Goal: Task Accomplishment & Management: Use online tool/utility

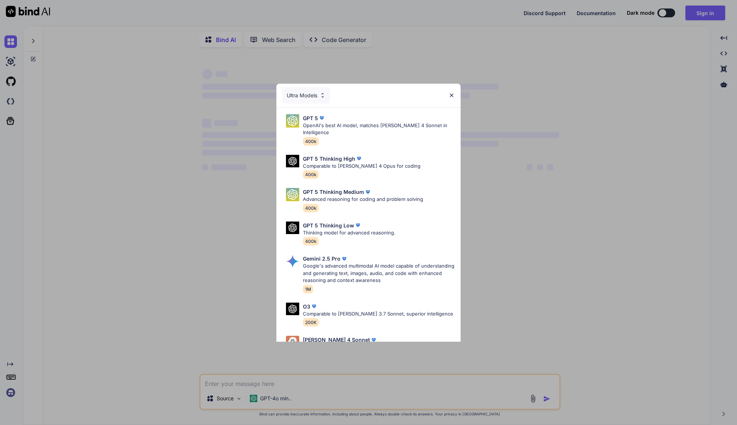
type textarea "x"
click at [452, 95] on img at bounding box center [451, 95] width 6 height 6
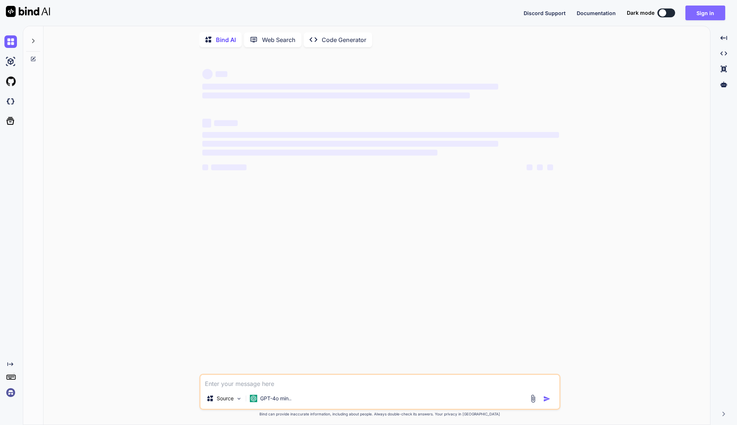
click at [695, 15] on button "Sign in" at bounding box center [705, 13] width 40 height 15
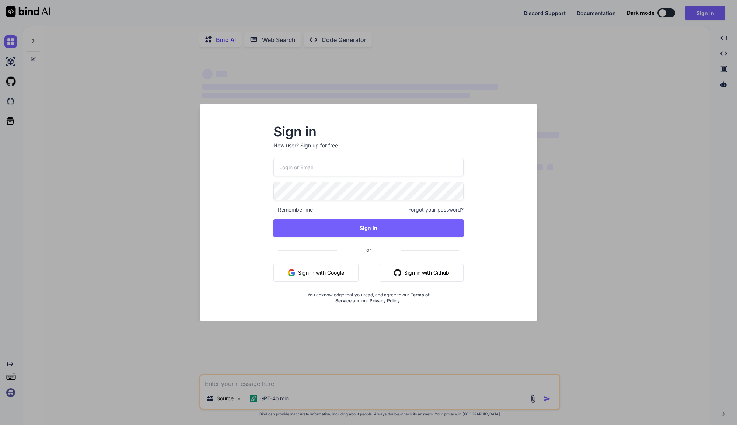
click at [305, 170] on input "email" at bounding box center [368, 167] width 190 height 18
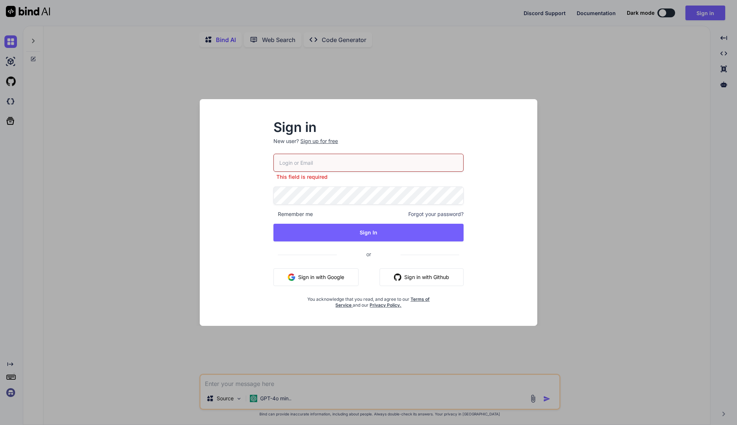
click at [336, 157] on input "email" at bounding box center [368, 163] width 190 height 18
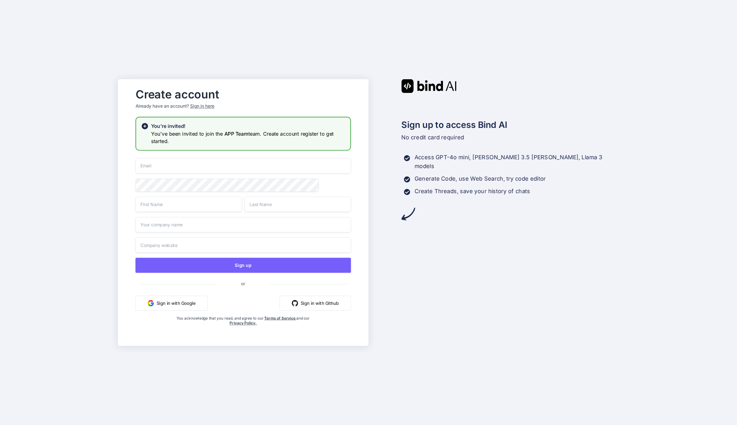
click at [214, 168] on input "email" at bounding box center [243, 165] width 215 height 15
type input "[PERSON_NAME][EMAIL_ADDRESS][DOMAIN_NAME]"
type input "Justin"
type input "Jaeger"
type input "TheClue"
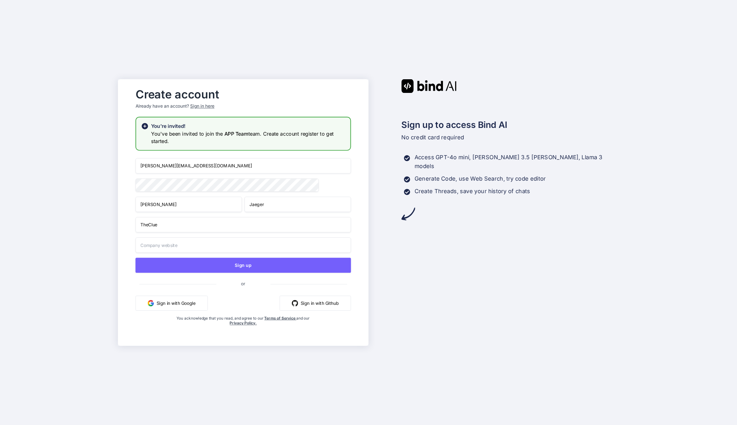
type input "TheClue"
click at [175, 208] on input "Justin" at bounding box center [189, 203] width 106 height 15
click at [157, 229] on input "TheClue" at bounding box center [243, 224] width 215 height 15
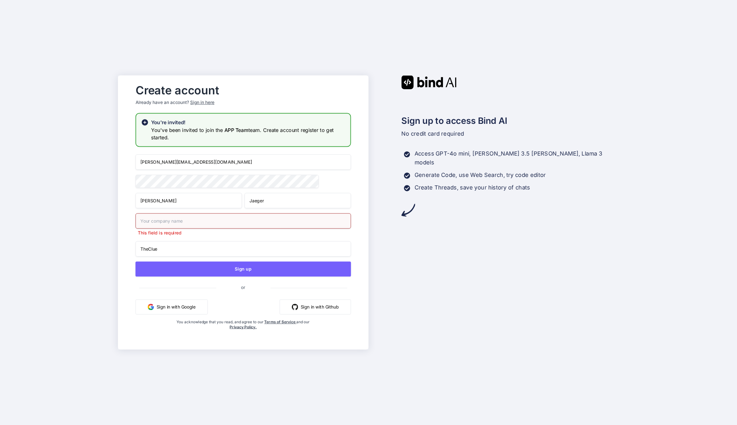
click at [172, 241] on div "jaeger.kontakt@gmail.com Justin Jaeger This field is required TheClue Sign up o…" at bounding box center [243, 249] width 215 height 190
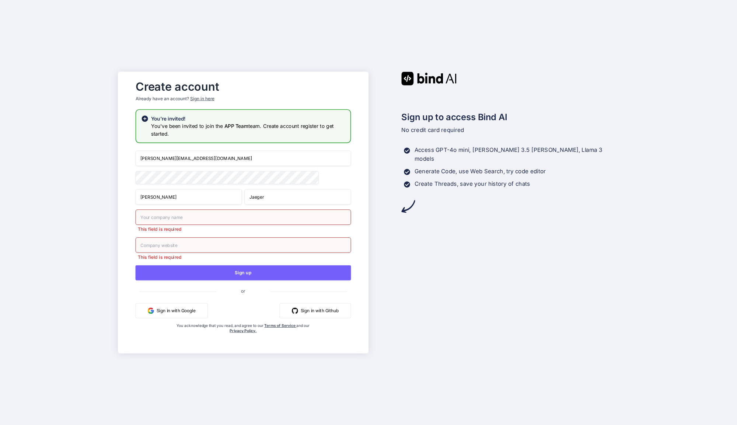
click at [168, 222] on input "text" at bounding box center [243, 216] width 215 height 15
click at [162, 219] on input "text" at bounding box center [243, 216] width 215 height 15
type input "Justin"
click at [158, 246] on input "text" at bounding box center [243, 244] width 215 height 15
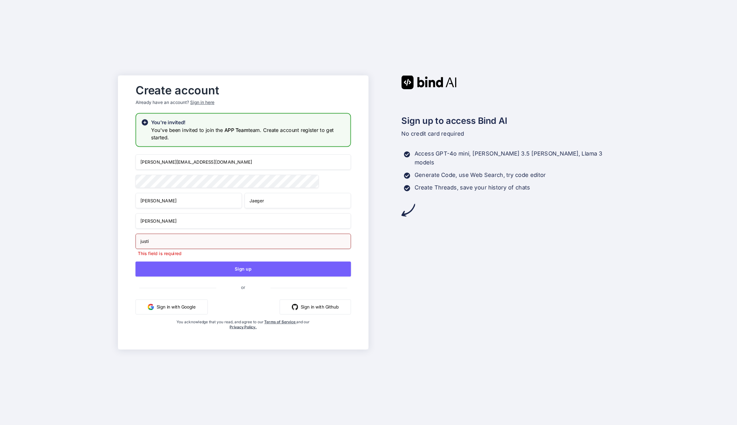
type input "justin"
click at [185, 243] on input "text" at bounding box center [243, 241] width 215 height 15
click at [171, 244] on input "text" at bounding box center [243, 241] width 215 height 15
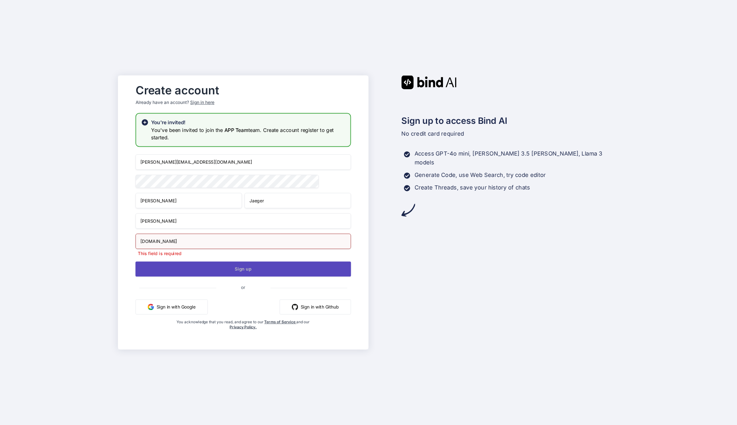
type input "pineindicators.com"
click at [202, 267] on button "Sign up" at bounding box center [243, 268] width 215 height 15
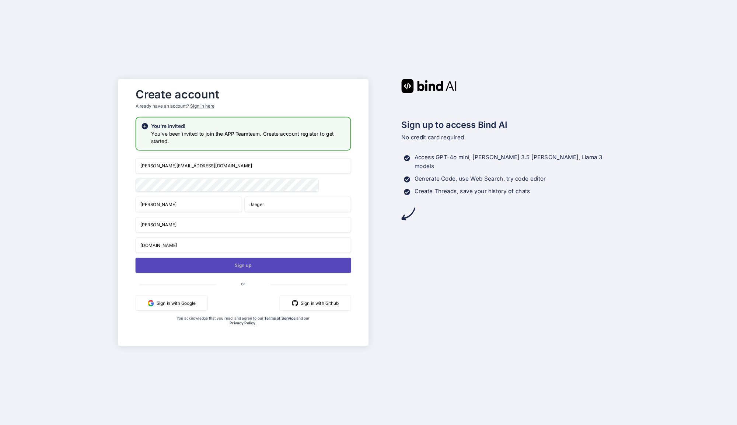
click at [240, 269] on button "Sign up" at bounding box center [243, 264] width 215 height 15
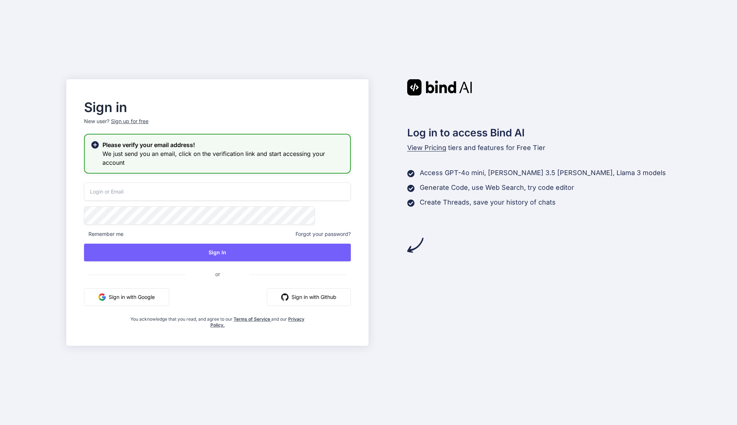
click at [162, 190] on input "email" at bounding box center [217, 191] width 267 height 18
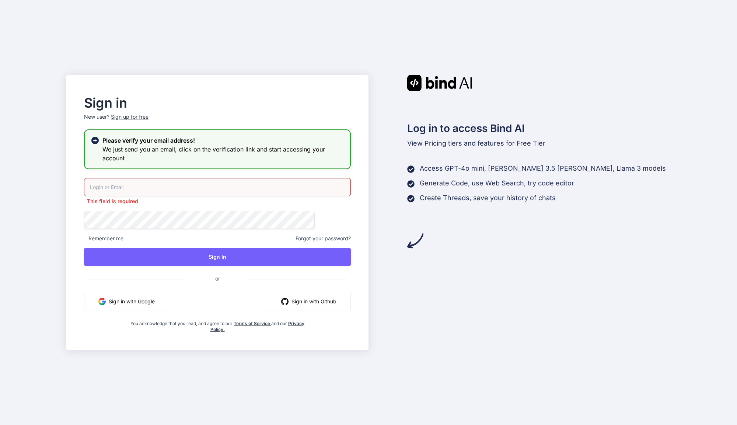
type input "jaeger.kontakt@gmail.com"
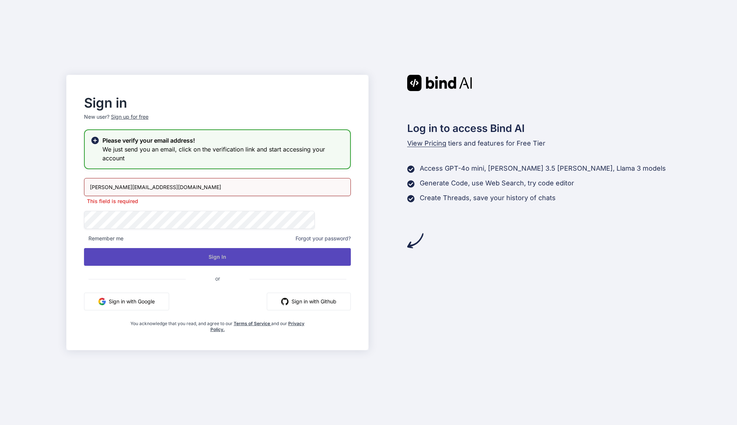
click at [206, 249] on button "Sign In" at bounding box center [217, 257] width 267 height 18
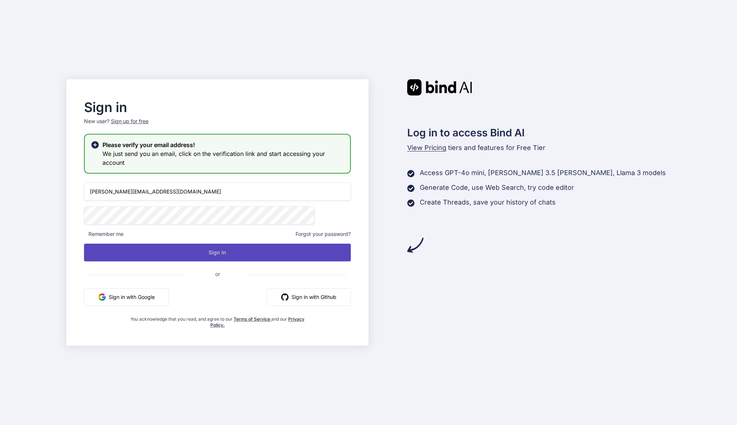
click at [232, 256] on button "Sign In" at bounding box center [217, 252] width 267 height 18
click at [244, 255] on button "Sign In" at bounding box center [217, 252] width 267 height 18
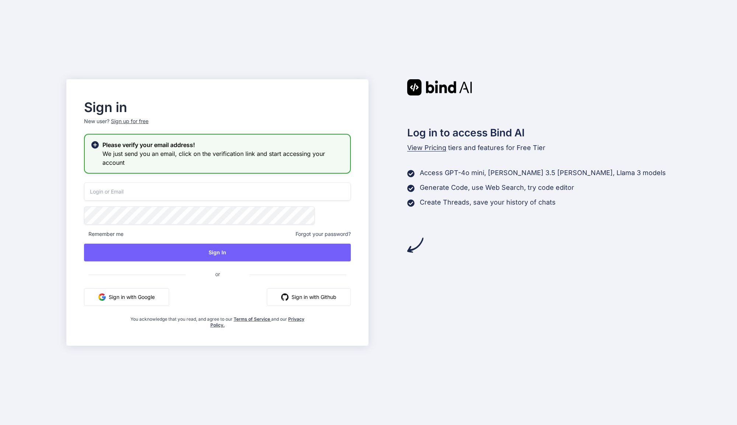
click at [218, 194] on input "email" at bounding box center [217, 191] width 267 height 18
type input "[PERSON_NAME][EMAIL_ADDRESS][DOMAIN_NAME]"
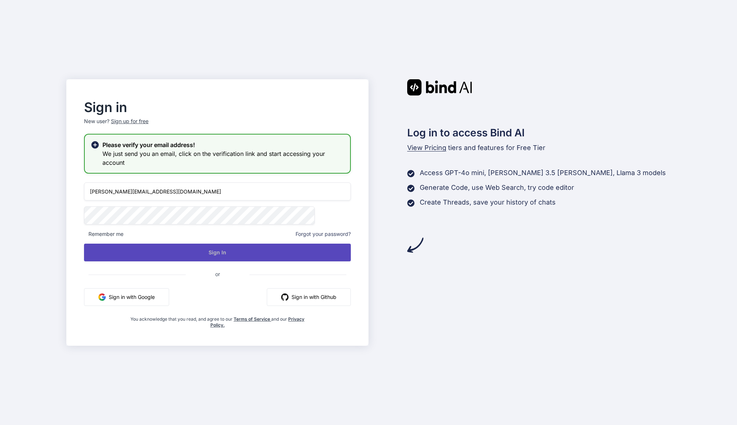
click at [213, 246] on button "Sign In" at bounding box center [217, 252] width 267 height 18
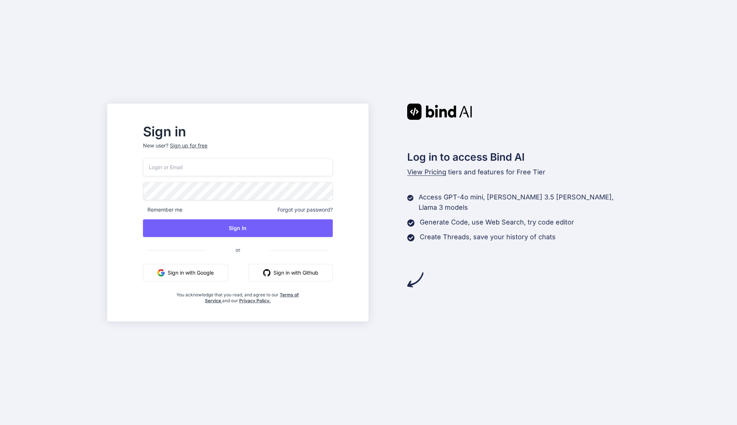
click at [218, 166] on input "email" at bounding box center [238, 167] width 190 height 18
type input "[PERSON_NAME][EMAIL_ADDRESS][DOMAIN_NAME]"
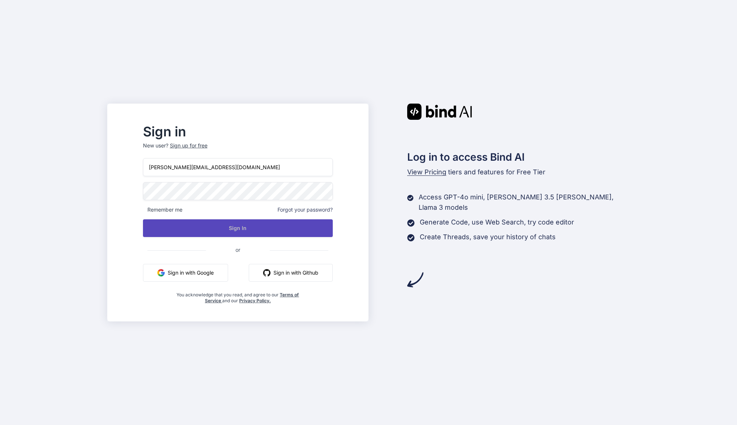
click at [219, 221] on button "Sign In" at bounding box center [238, 228] width 190 height 18
click at [262, 227] on button "Sign In" at bounding box center [238, 228] width 190 height 18
click at [520, 129] on div "Log in to access Bind AI View Pricing tiers and features for Free Tier Access G…" at bounding box center [498, 196] width 261 height 184
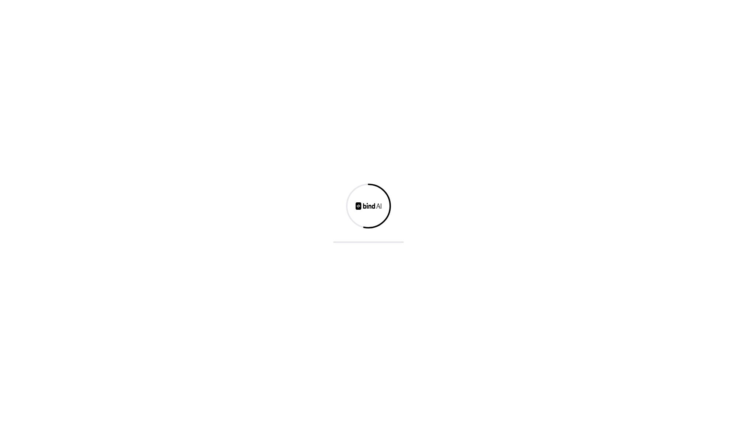
click at [242, 169] on div at bounding box center [368, 212] width 737 height 425
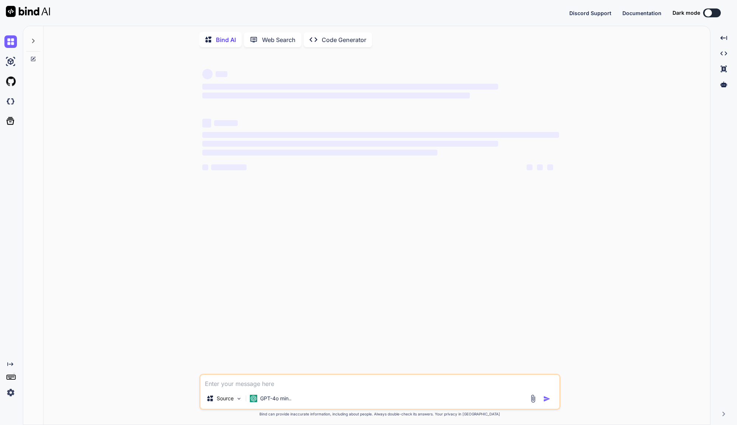
type textarea "x"
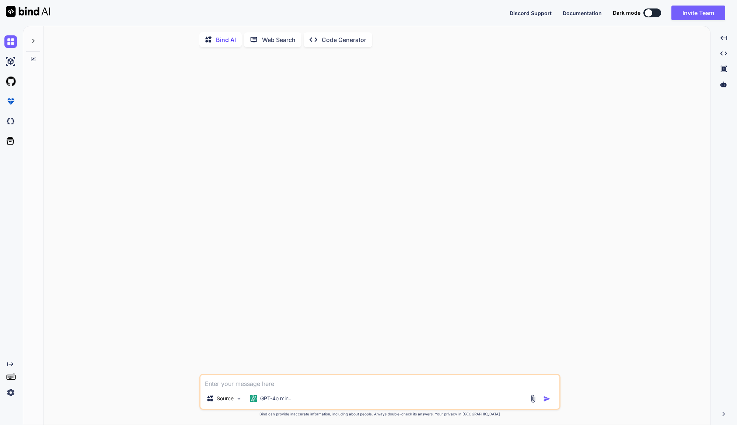
click at [247, 382] on textarea at bounding box center [379, 381] width 359 height 13
paste textarea "create an app/saas with which you get recommendations for A/B tests of a websit…"
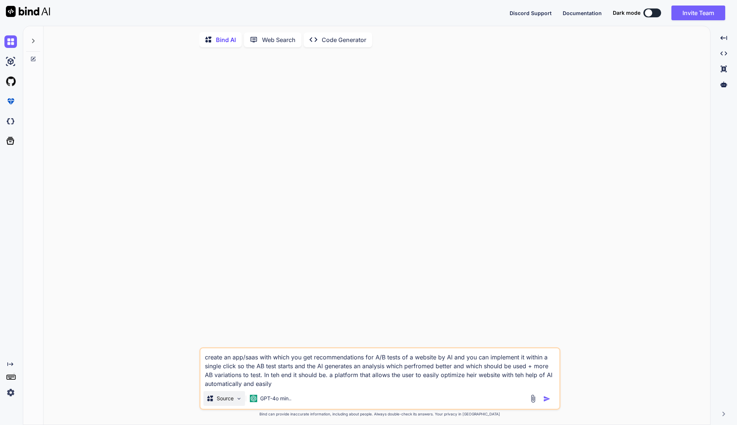
type textarea "create an app/saas with which you get recommendations for A/B tests of a websit…"
click at [225, 402] on p "Source" at bounding box center [225, 398] width 17 height 7
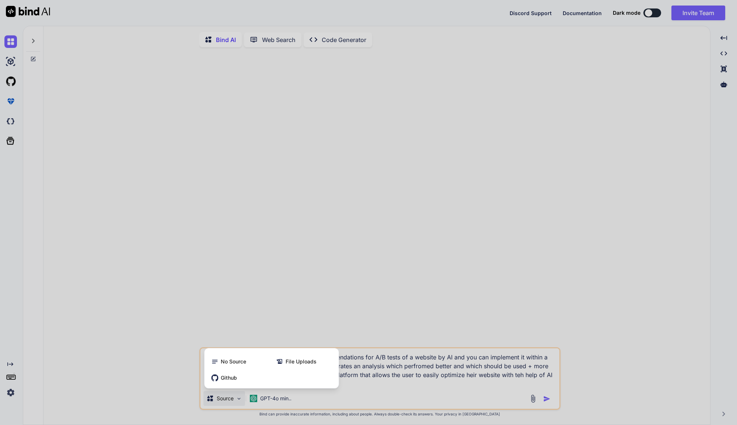
click at [169, 372] on div at bounding box center [368, 212] width 737 height 425
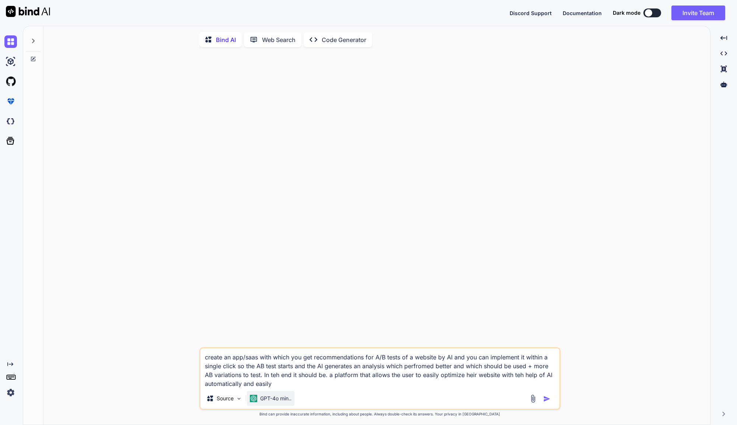
click at [280, 399] on p "GPT-4o min.." at bounding box center [275, 398] width 31 height 7
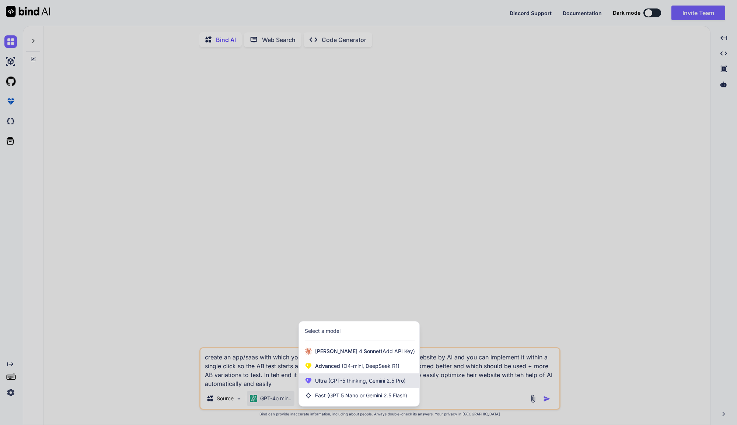
click at [349, 381] on span "(GPT-5 thinking, Gemini 2.5 Pro)" at bounding box center [366, 380] width 79 height 6
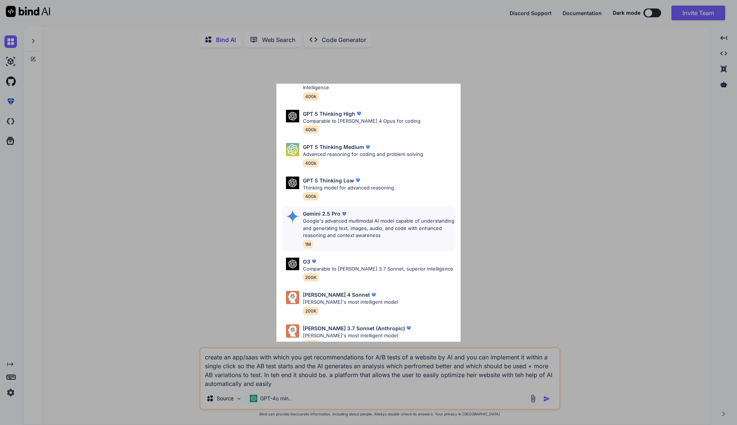
scroll to position [47, 0]
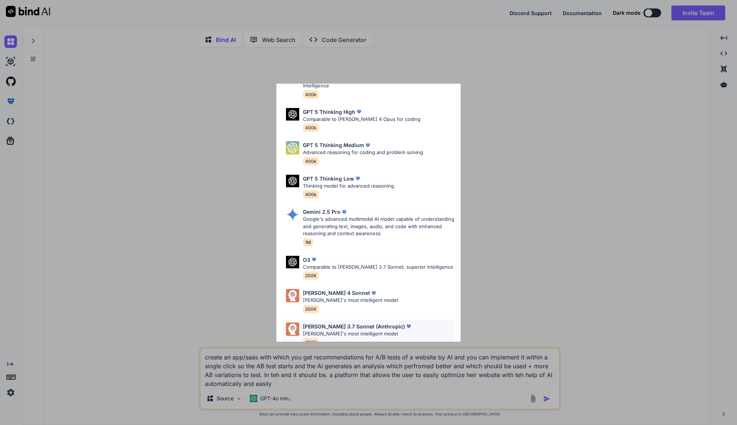
click at [358, 330] on div "Claude 3.7 Sonnet (Anthropic) Claude's most intelligent model 200K" at bounding box center [357, 334] width 109 height 24
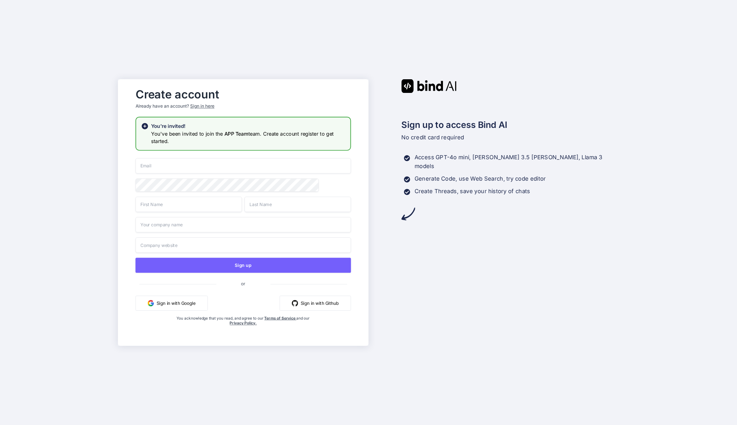
click at [207, 163] on input "email" at bounding box center [243, 165] width 215 height 15
click at [218, 148] on div "Create account Already have an account? Sign in here You're invited! You've bee…" at bounding box center [243, 212] width 231 height 256
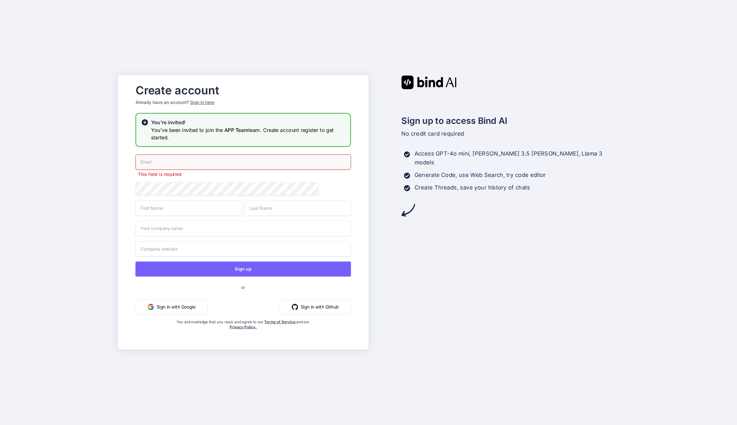
click at [195, 101] on div "Sign in here" at bounding box center [202, 102] width 24 height 6
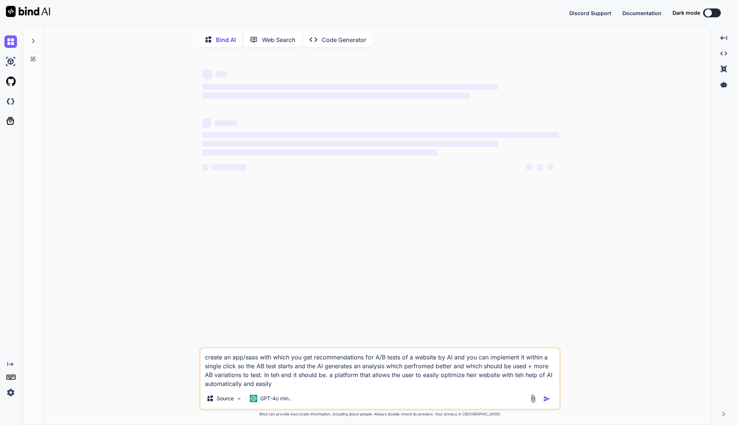
click at [264, 381] on textarea "create an app/saas with which you get recommendations for A/B tests of a websit…" at bounding box center [379, 368] width 359 height 40
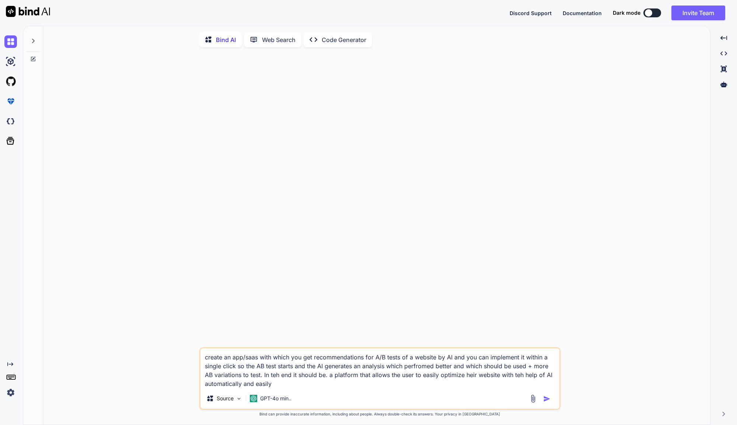
type textarea "x"
click at [9, 399] on div "Created with Pixso." at bounding box center [11, 225] width 23 height 399
click at [10, 392] on img at bounding box center [10, 392] width 13 height 13
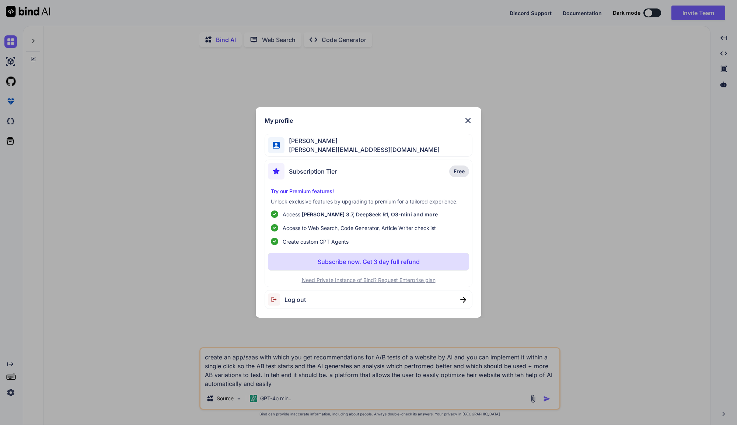
click at [465, 119] on img at bounding box center [467, 120] width 9 height 9
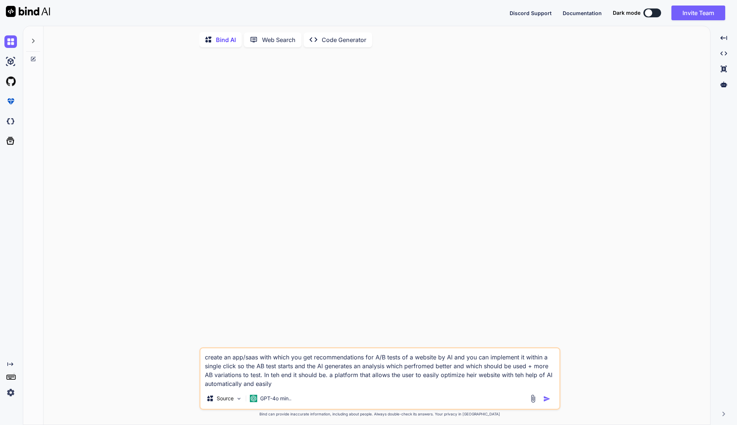
click at [8, 392] on img at bounding box center [10, 392] width 13 height 13
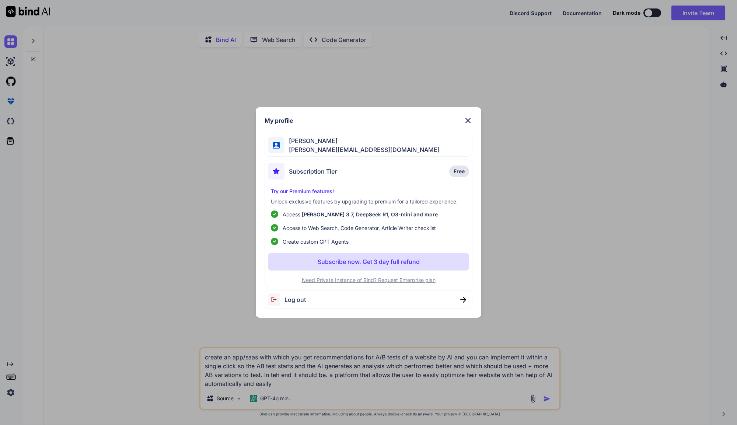
click at [468, 118] on img at bounding box center [467, 120] width 9 height 9
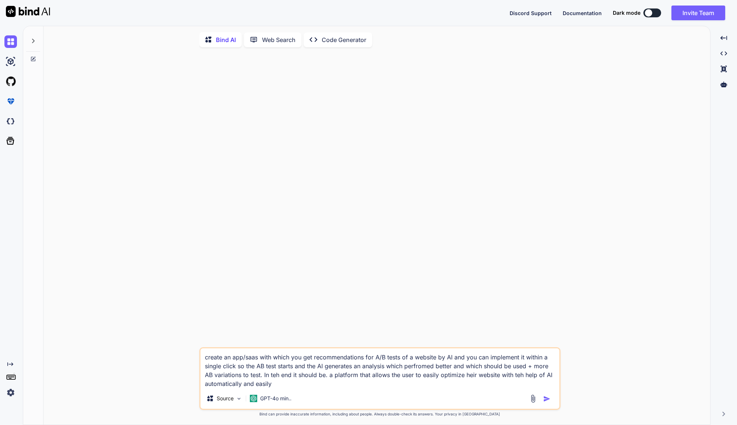
click at [8, 391] on img at bounding box center [10, 392] width 13 height 13
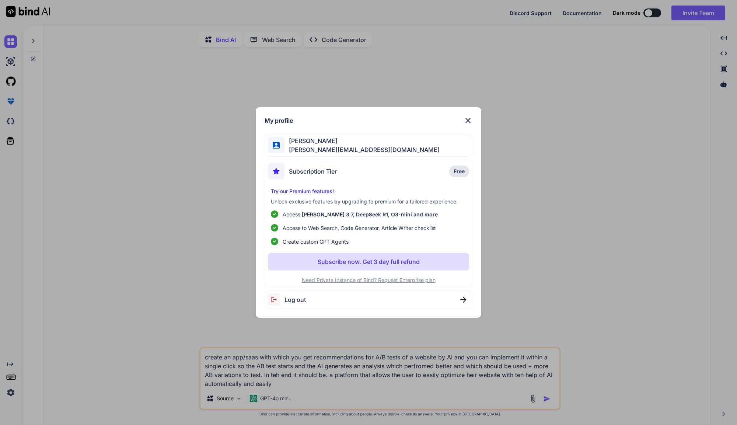
click at [272, 303] on img at bounding box center [276, 299] width 17 height 12
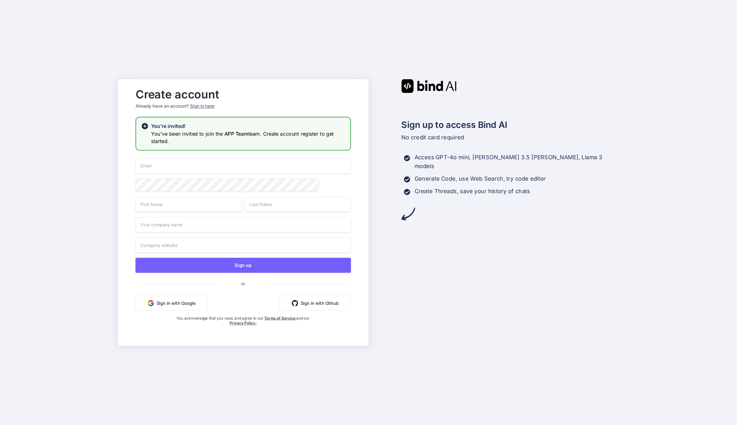
click at [194, 107] on div "Sign in here" at bounding box center [202, 106] width 24 height 6
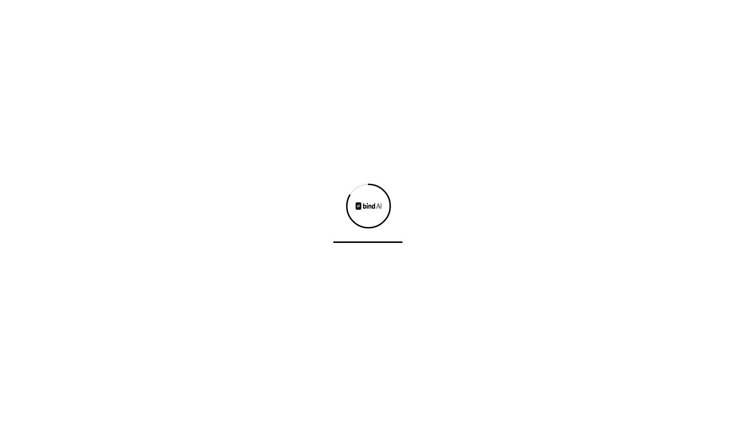
click at [364, 197] on div at bounding box center [368, 205] width 47 height 47
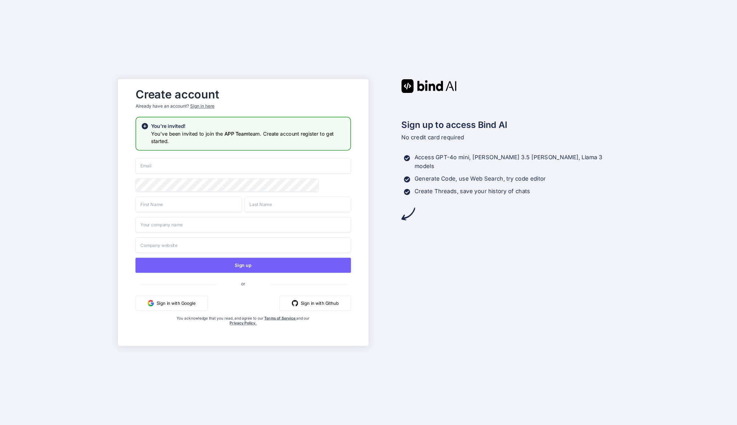
click at [170, 163] on input "email" at bounding box center [243, 165] width 215 height 15
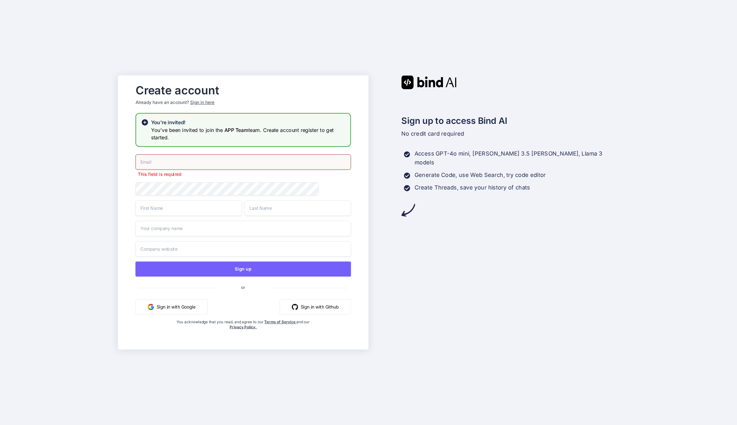
click at [176, 301] on button "Sign in with Google" at bounding box center [172, 306] width 72 height 15
click at [288, 35] on div "Create account Already have an account? Sign in here You're invited! You've bee…" at bounding box center [368, 212] width 737 height 425
click at [715, 73] on div "Create account Already have an account? Sign in here You're invited! You've bee…" at bounding box center [368, 212] width 737 height 425
click at [248, 157] on input "email" at bounding box center [243, 161] width 215 height 15
type input "[PERSON_NAME][EMAIL_ADDRESS][DOMAIN_NAME]"
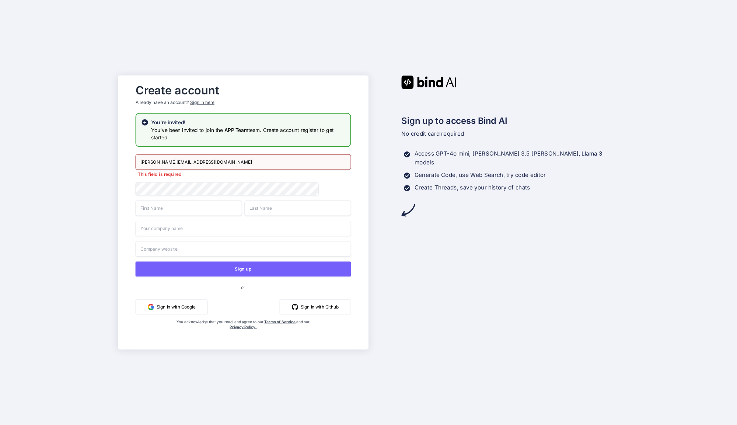
click at [202, 101] on div "Create account Already have an account? Sign in here" at bounding box center [243, 96] width 215 height 32
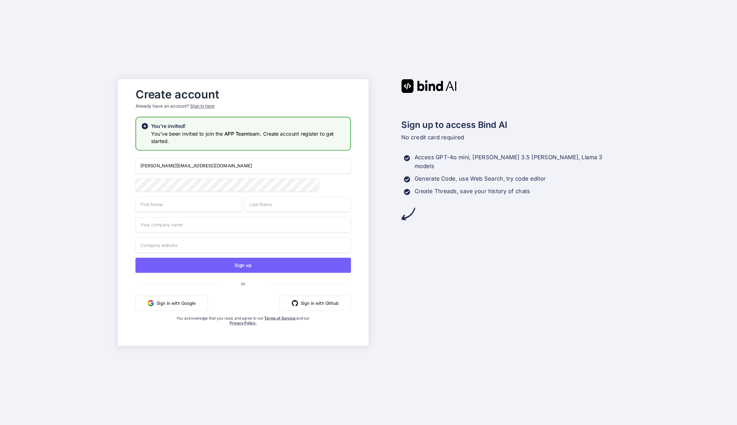
click at [202, 104] on div "Sign in here" at bounding box center [202, 106] width 24 height 6
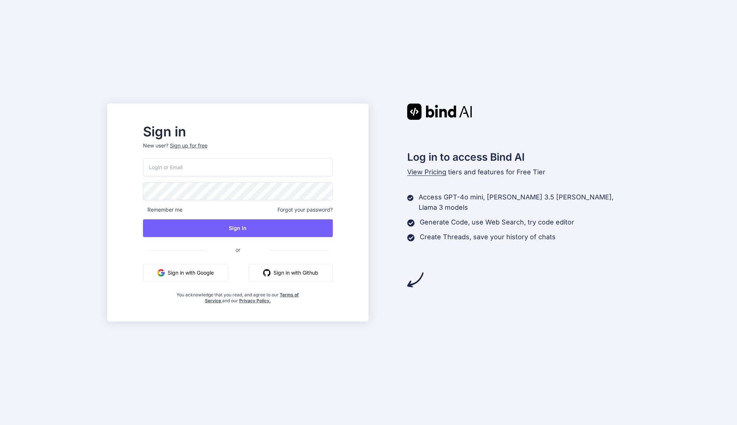
click at [203, 167] on input "email" at bounding box center [238, 167] width 190 height 18
type input "jaeger.kontakt@gmail.com"
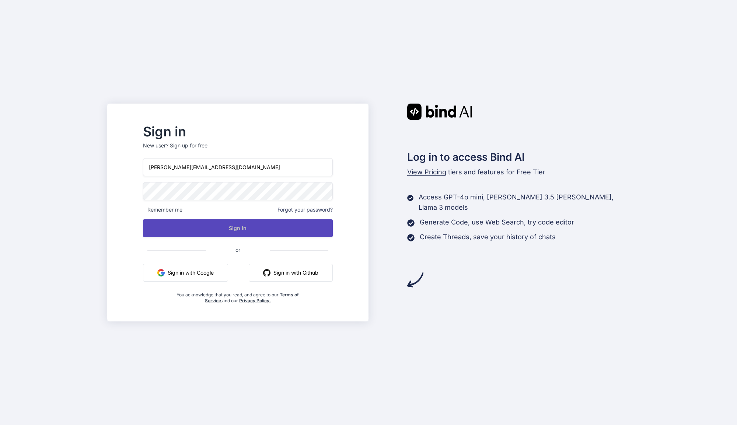
click at [228, 226] on button "Sign In" at bounding box center [238, 228] width 190 height 18
click at [245, 228] on button "Sign In" at bounding box center [238, 228] width 190 height 18
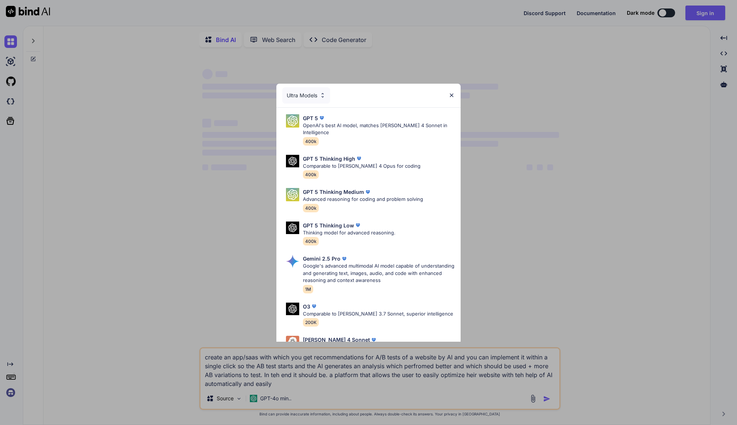
click at [452, 94] on img at bounding box center [451, 95] width 6 height 6
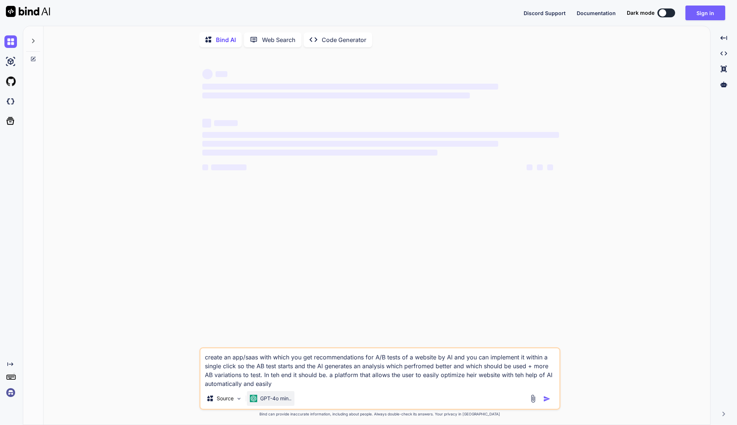
click at [272, 396] on p "GPT-4o min.." at bounding box center [275, 398] width 31 height 7
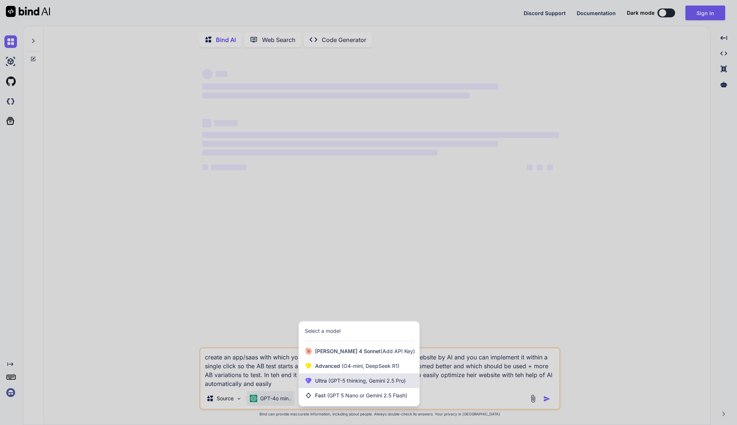
click at [315, 379] on span "Ultra (GPT-5 thinking, Gemini 2.5 Pro)" at bounding box center [360, 380] width 91 height 7
type textarea "x"
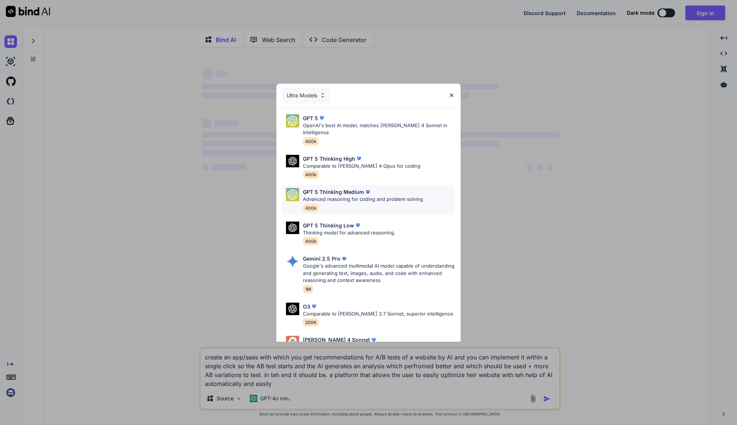
scroll to position [47, 0]
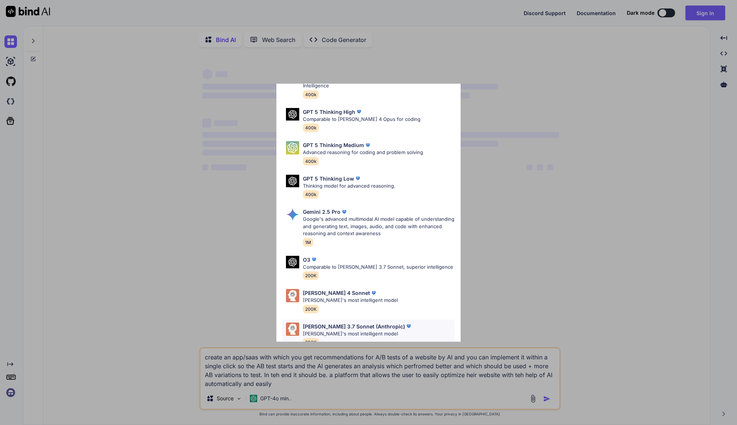
click at [340, 330] on p "[PERSON_NAME]'s most intelligent model" at bounding box center [357, 333] width 109 height 7
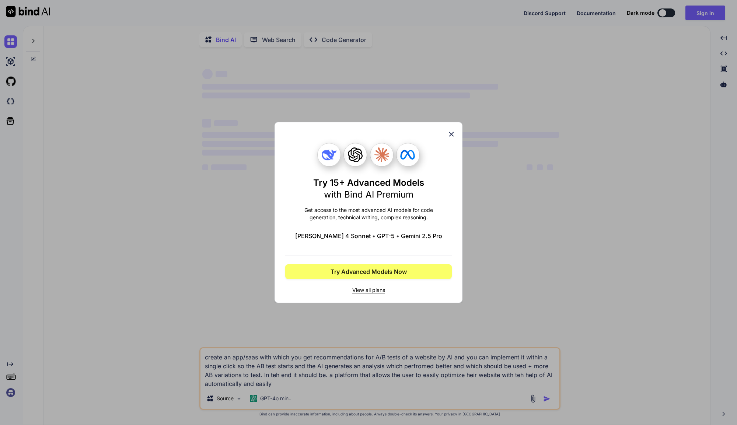
click at [452, 132] on icon at bounding box center [451, 134] width 8 height 8
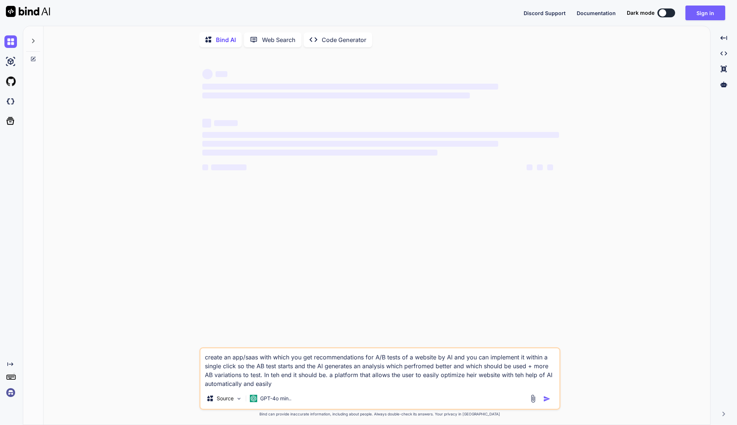
click at [10, 396] on img at bounding box center [10, 392] width 13 height 13
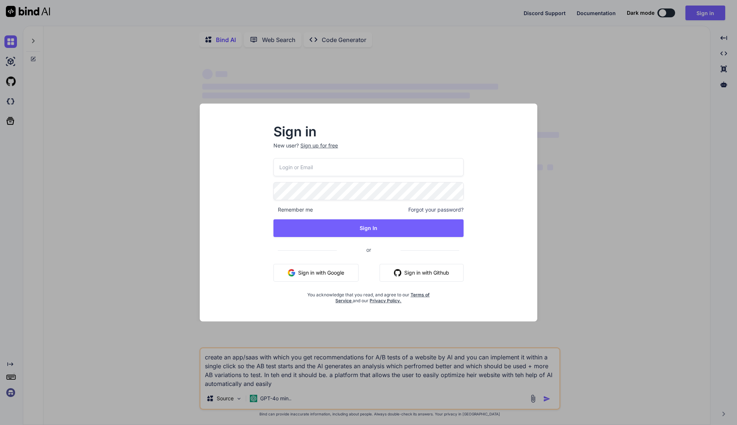
click at [319, 175] on input "email" at bounding box center [368, 167] width 190 height 18
type input "jaeger.kontakt@gmail.com"
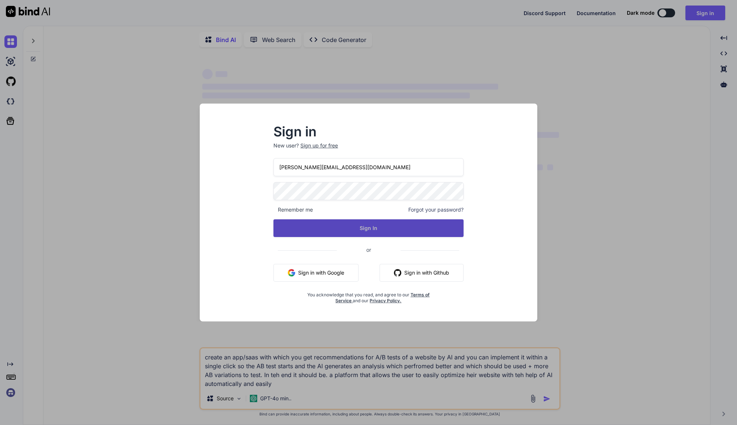
click at [351, 226] on button "Sign In" at bounding box center [368, 228] width 190 height 18
click at [357, 228] on button "Sign In" at bounding box center [368, 228] width 190 height 18
type textarea "x"
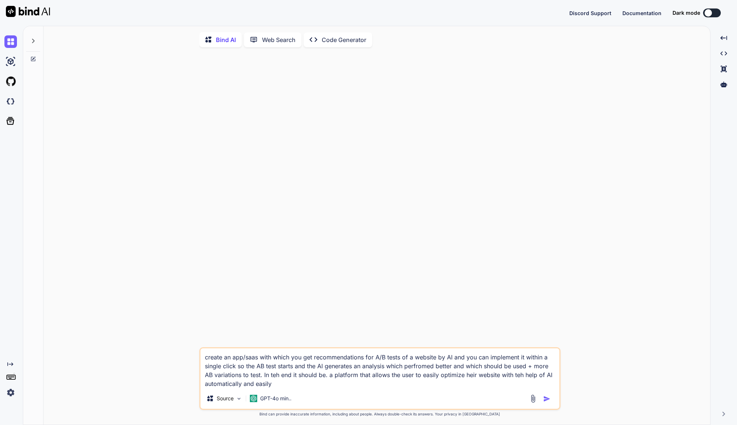
click at [13, 392] on img at bounding box center [10, 392] width 13 height 13
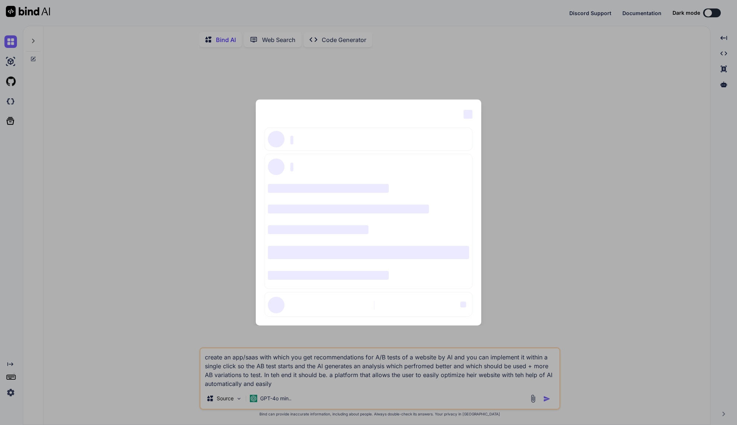
click at [138, 113] on div "‌ ‌ ‌ ‌ ‌ ‌ ‌ ‌ ‌ ‌ ‌ ‌ ‌ ‌ ‌" at bounding box center [368, 212] width 737 height 425
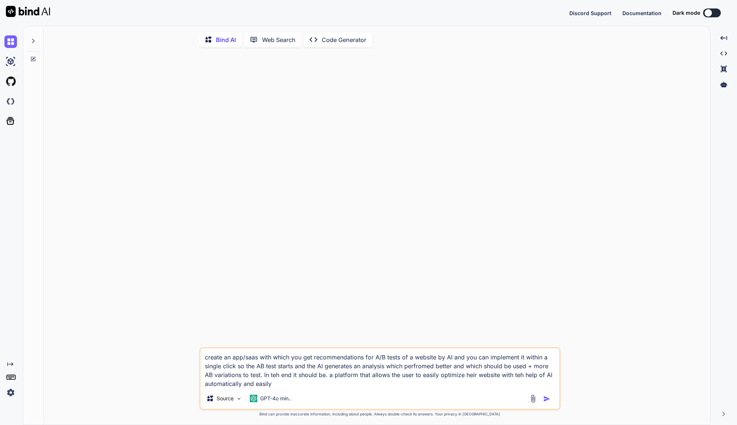
click at [265, 87] on div at bounding box center [381, 200] width 360 height 294
click at [7, 393] on img at bounding box center [10, 392] width 13 height 13
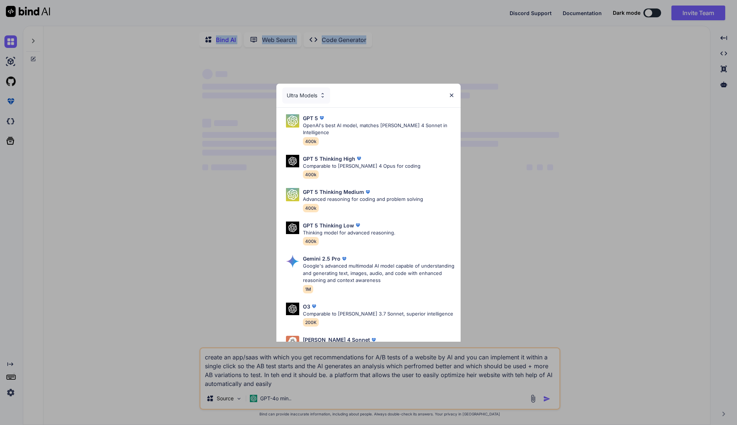
drag, startPoint x: 178, startPoint y: 76, endPoint x: 264, endPoint y: 154, distance: 116.3
click at [264, 154] on div "Bind AI Web Search Created with Pixso. Code Generator ‌ ‌ ‌ ‌ ‌ ‌ ‌ ‌ ‌ ‌ ‌ ‌ ‌…" at bounding box center [380, 225] width 714 height 399
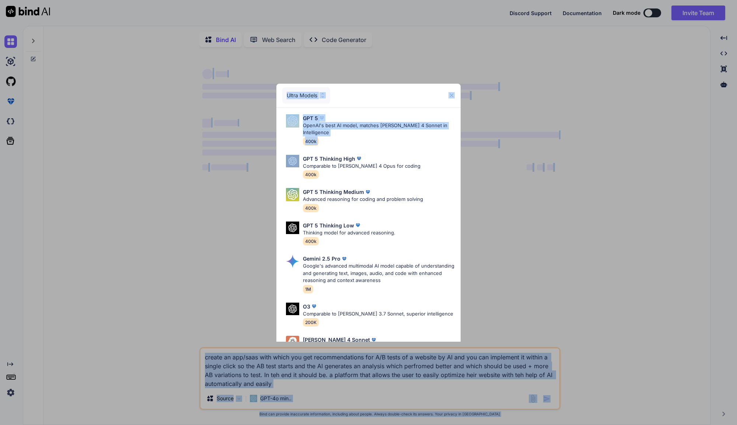
type textarea "x"
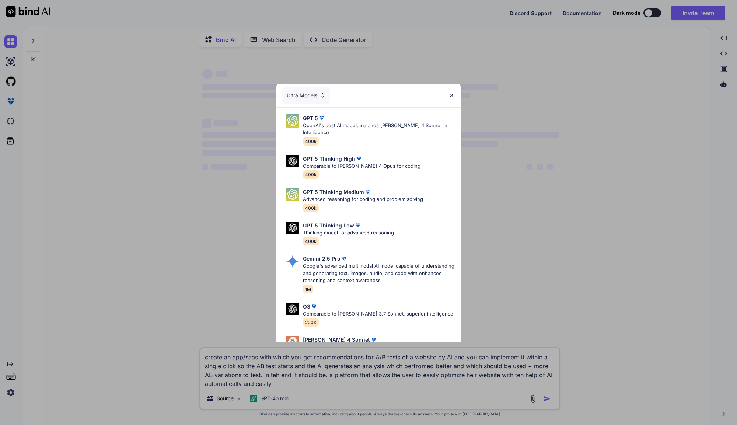
click at [172, 244] on div "Ultra Models GPT 5 OpenAI's best AI model, matches [PERSON_NAME] 4 Sonnet in In…" at bounding box center [368, 212] width 737 height 425
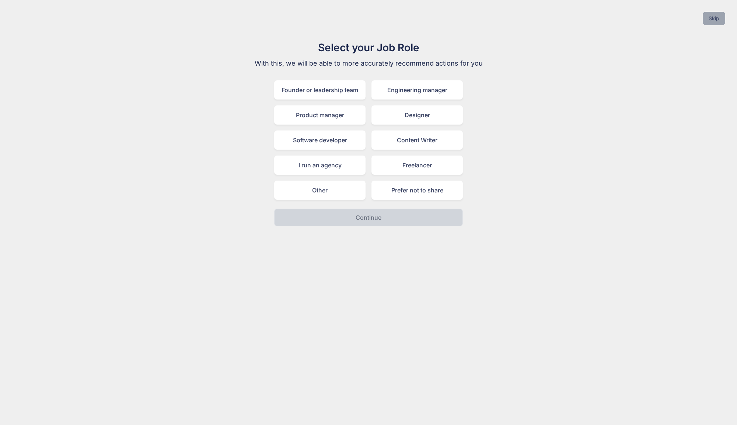
click at [713, 17] on button "Skip" at bounding box center [713, 18] width 22 height 13
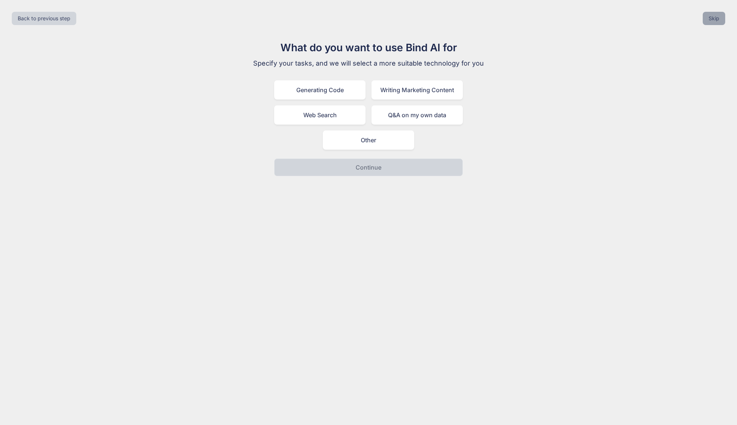
click at [711, 18] on button "Skip" at bounding box center [713, 18] width 22 height 13
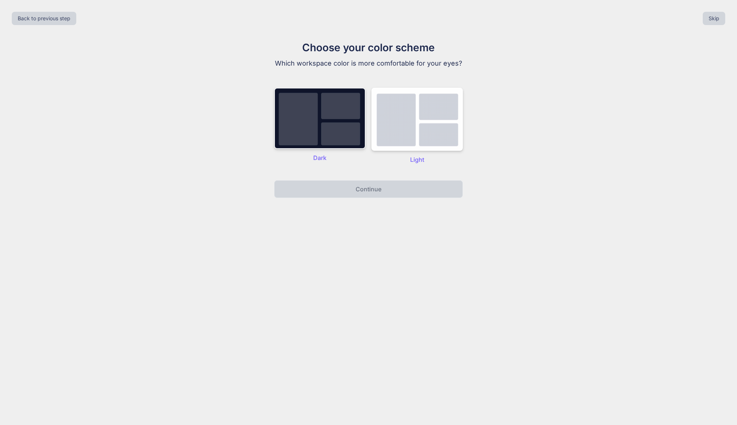
click at [344, 145] on img at bounding box center [319, 118] width 91 height 61
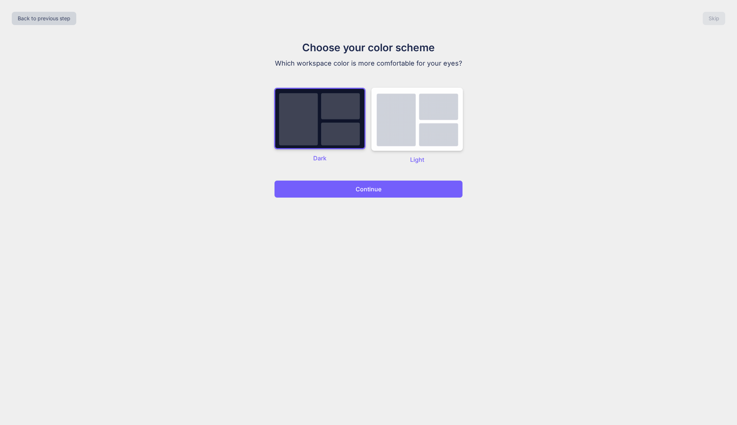
click at [425, 188] on button "Continue" at bounding box center [368, 189] width 189 height 18
click at [359, 194] on button "Continue" at bounding box center [368, 189] width 189 height 18
click at [373, 189] on p "Continue" at bounding box center [368, 189] width 26 height 9
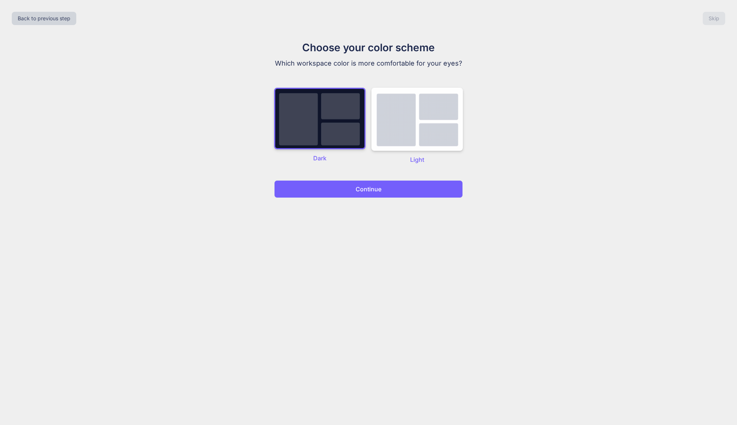
click at [361, 189] on p "Continue" at bounding box center [368, 189] width 26 height 9
click at [317, 104] on img at bounding box center [319, 119] width 91 height 62
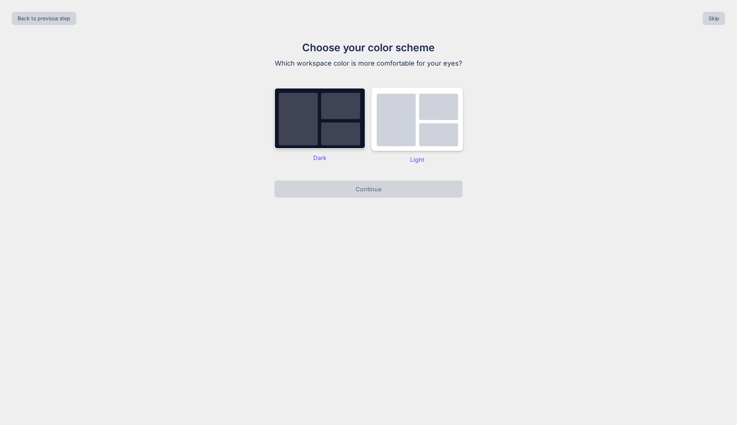
click at [332, 129] on img at bounding box center [319, 118] width 91 height 61
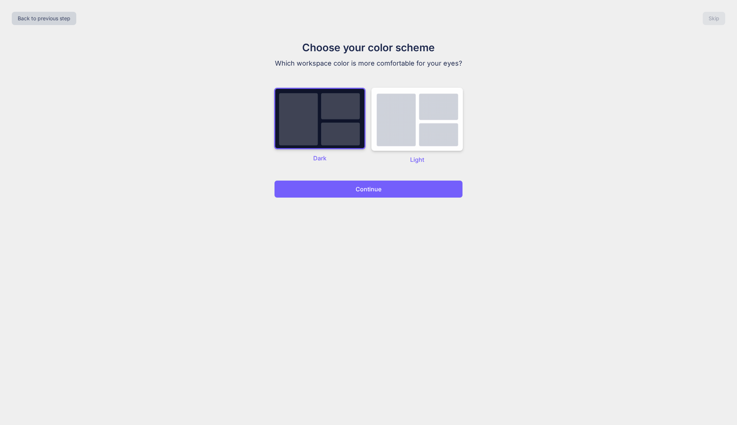
click at [358, 186] on p "Continue" at bounding box center [368, 189] width 26 height 9
click at [432, 190] on button "Continue" at bounding box center [368, 189] width 189 height 18
click at [375, 190] on p "Continue" at bounding box center [368, 189] width 26 height 9
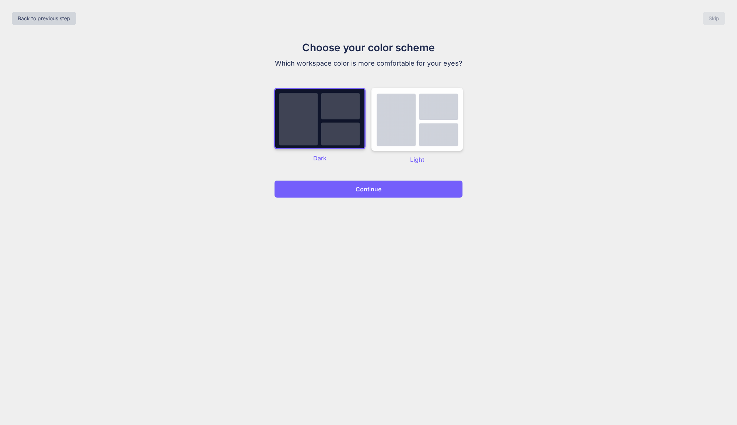
click at [382, 186] on button "Continue" at bounding box center [368, 189] width 189 height 18
